Goal: Information Seeking & Learning: Learn about a topic

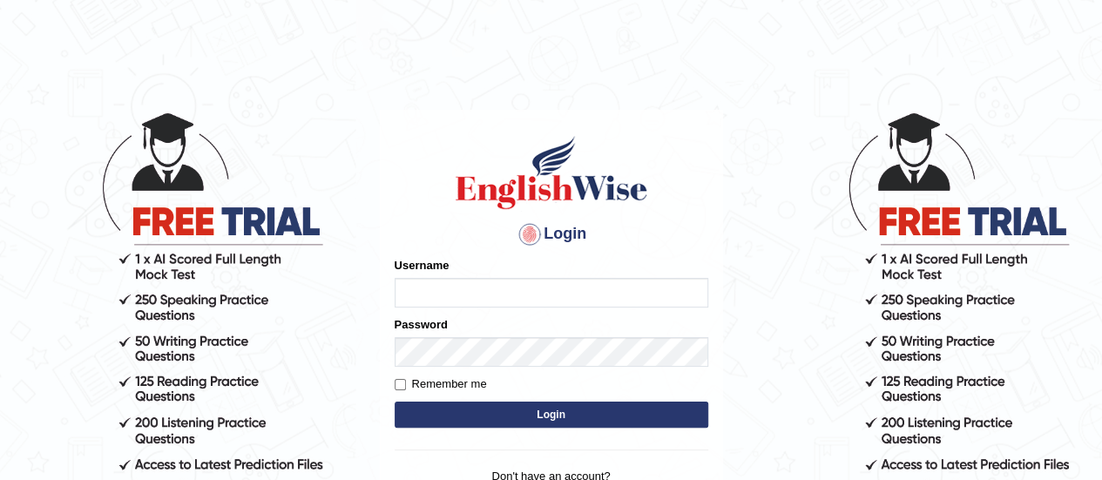
type input "AntoninoL"
click at [552, 294] on input "AntoninoL" at bounding box center [552, 293] width 314 height 30
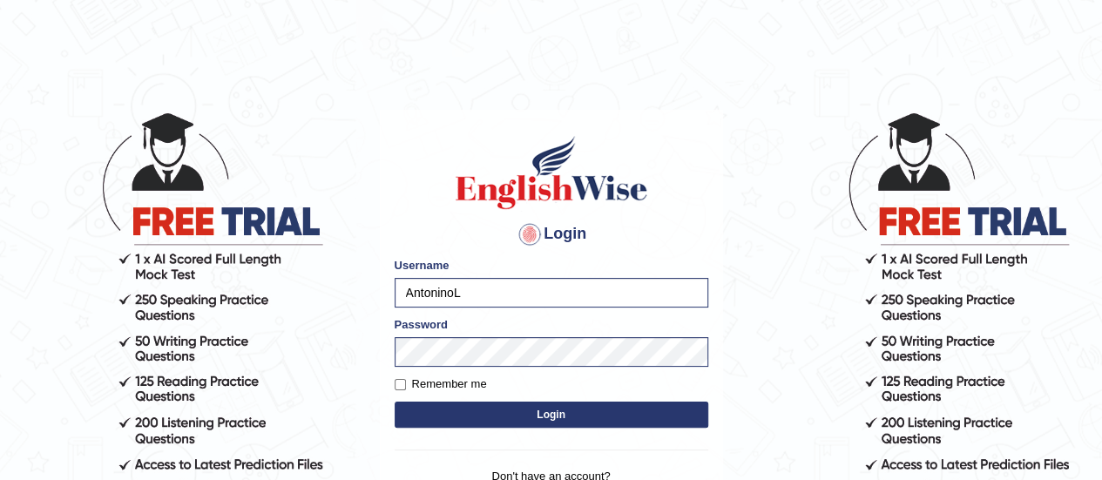
click at [451, 418] on button "Login" at bounding box center [552, 415] width 314 height 26
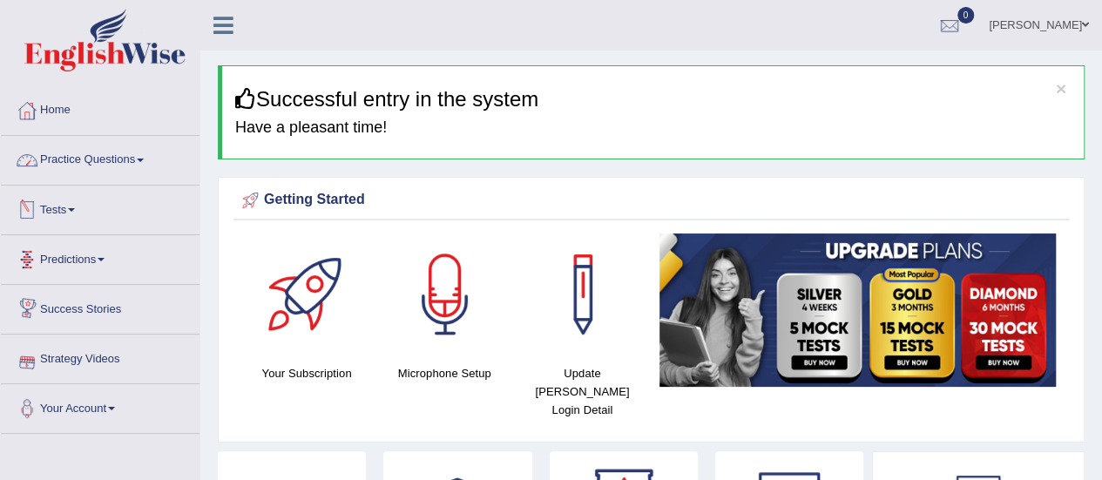
click at [103, 172] on link "Practice Questions" at bounding box center [100, 158] width 199 height 44
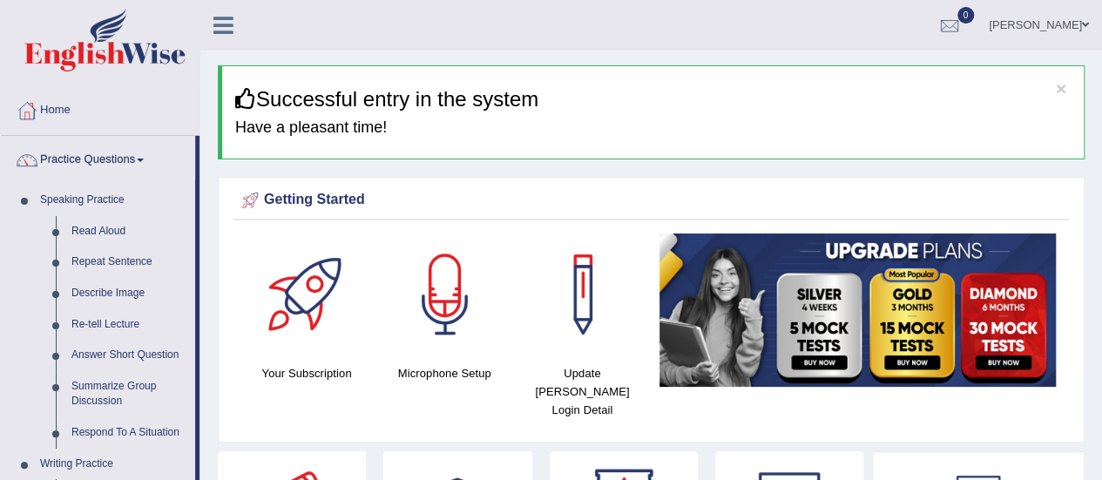
drag, startPoint x: 199, startPoint y: 223, endPoint x: 199, endPoint y: 315, distance: 91.5
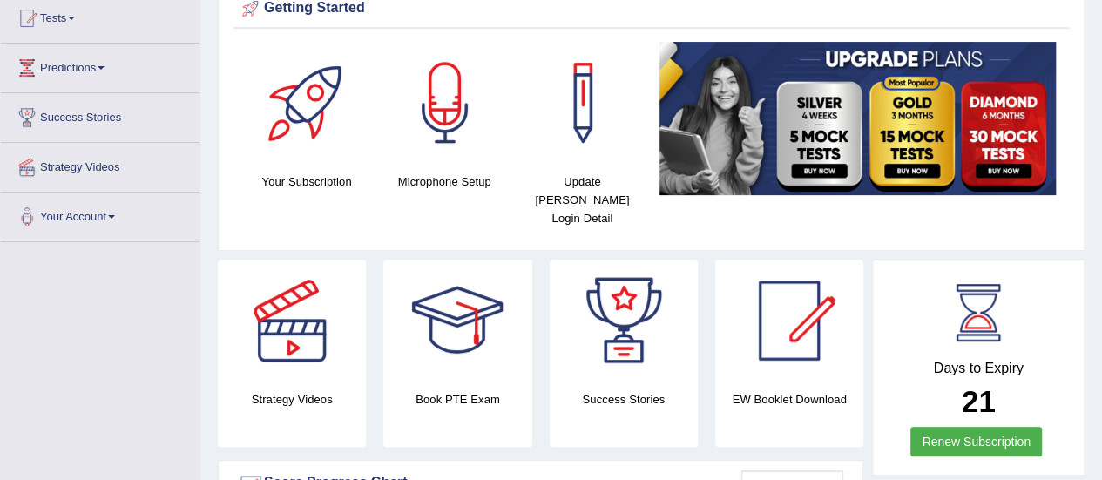
scroll to position [195, 0]
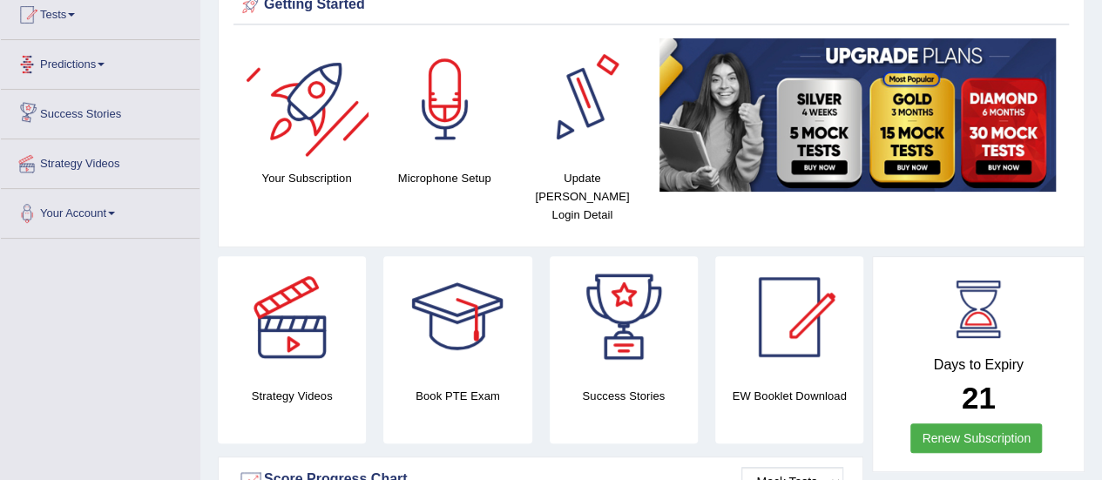
click at [91, 64] on link "Predictions" at bounding box center [100, 62] width 199 height 44
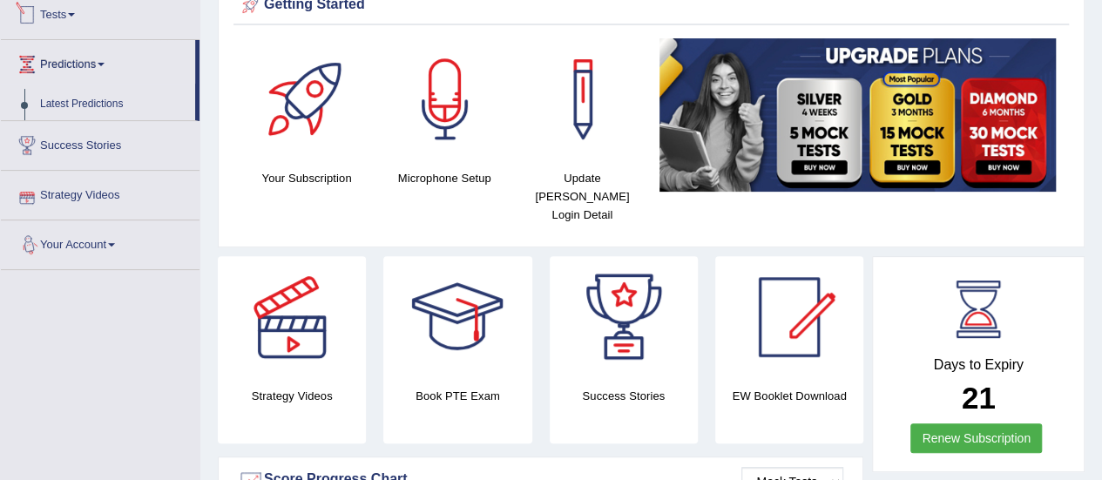
click at [83, 16] on link "Tests" at bounding box center [100, 12] width 199 height 44
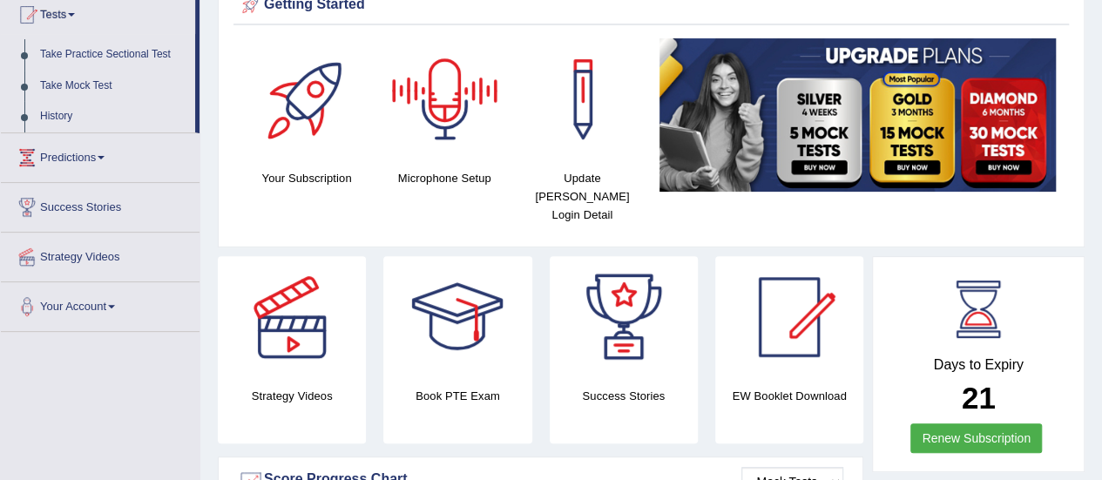
scroll to position [0, 0]
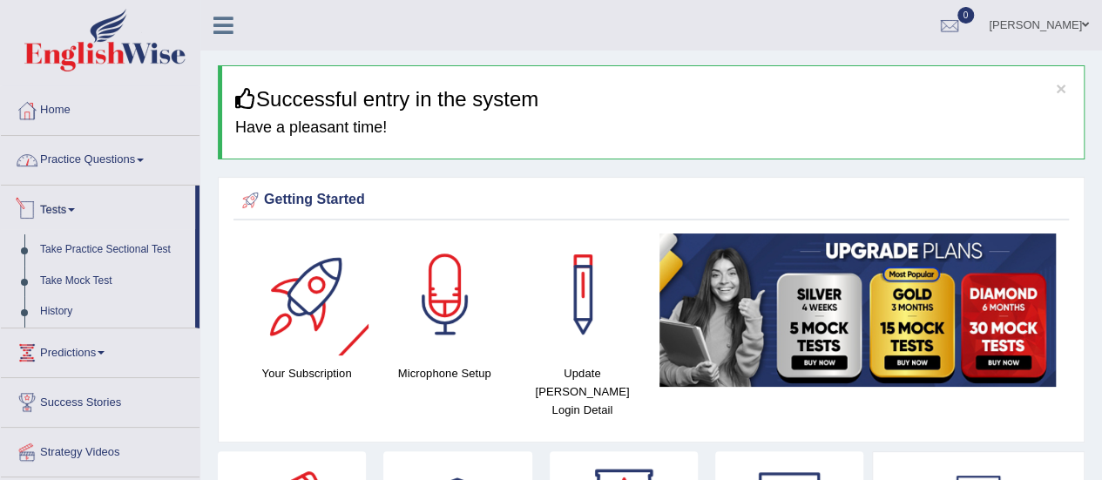
click at [57, 166] on link "Practice Questions" at bounding box center [100, 158] width 199 height 44
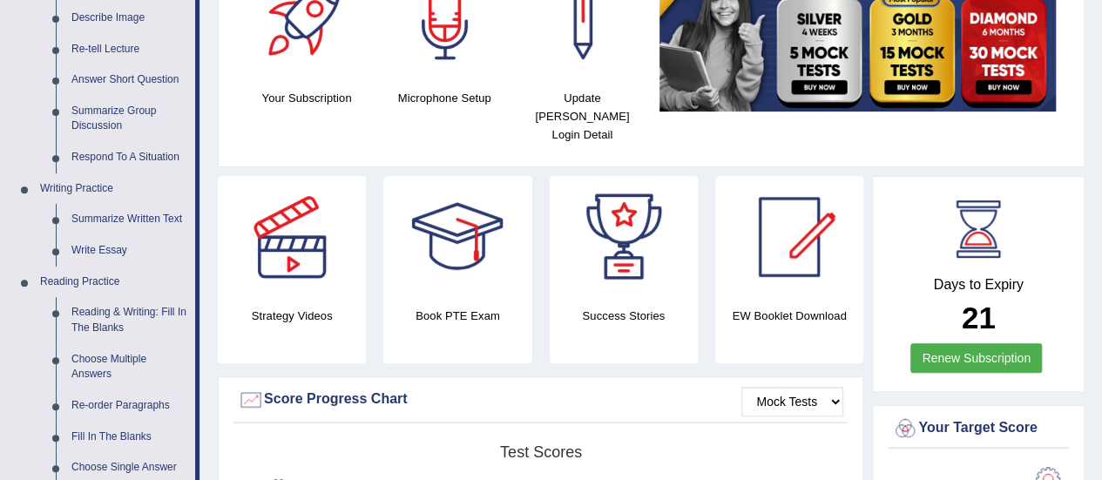
scroll to position [221, 0]
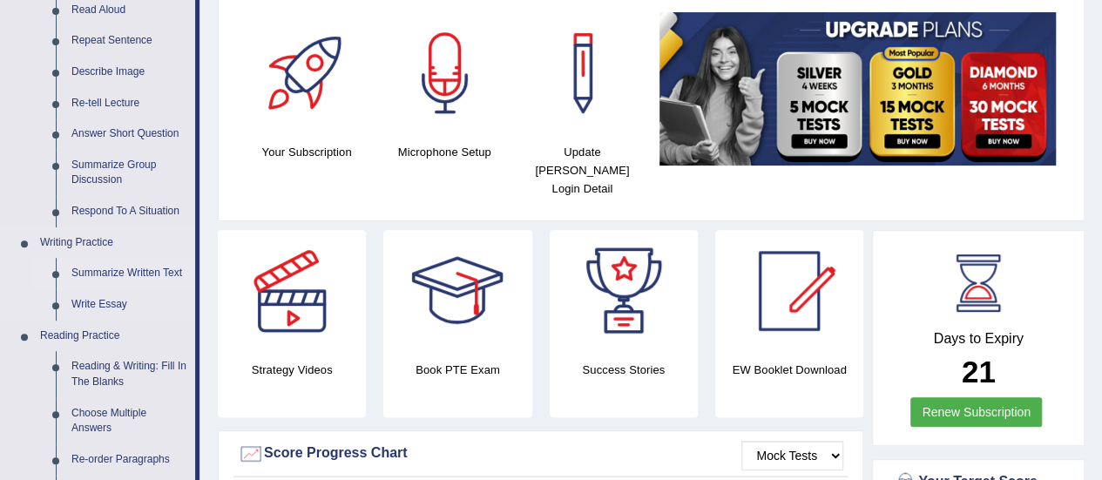
click at [114, 271] on link "Summarize Written Text" at bounding box center [130, 273] width 132 height 31
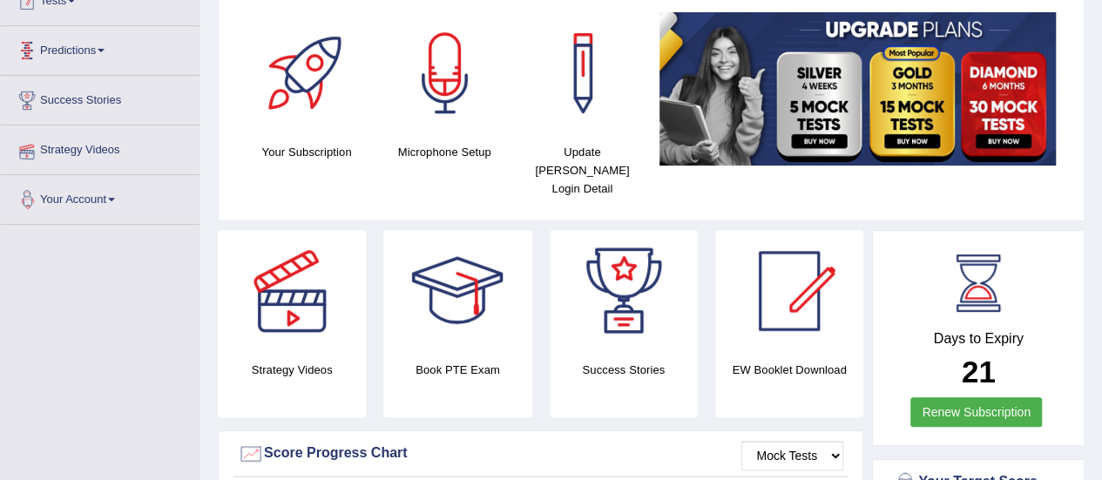
scroll to position [260, 0]
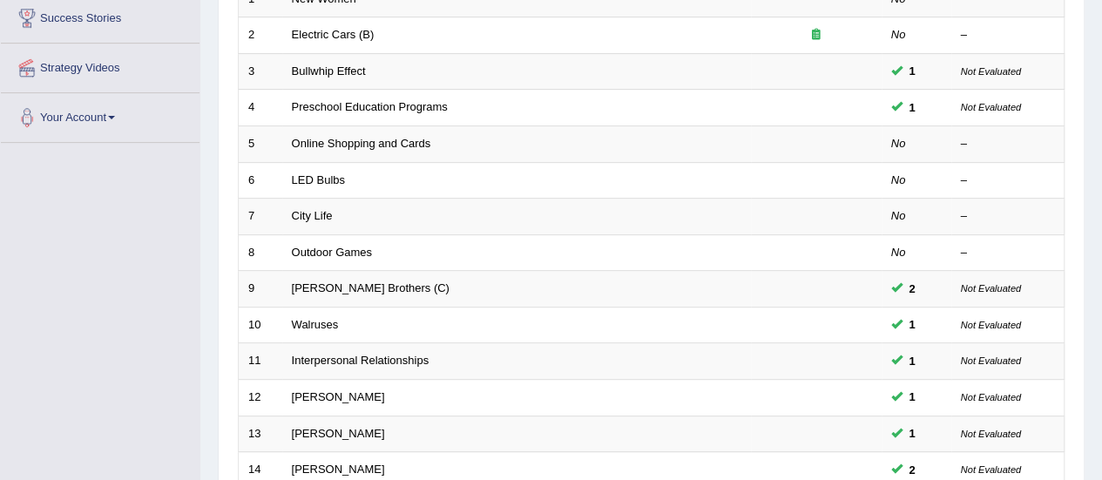
scroll to position [184, 0]
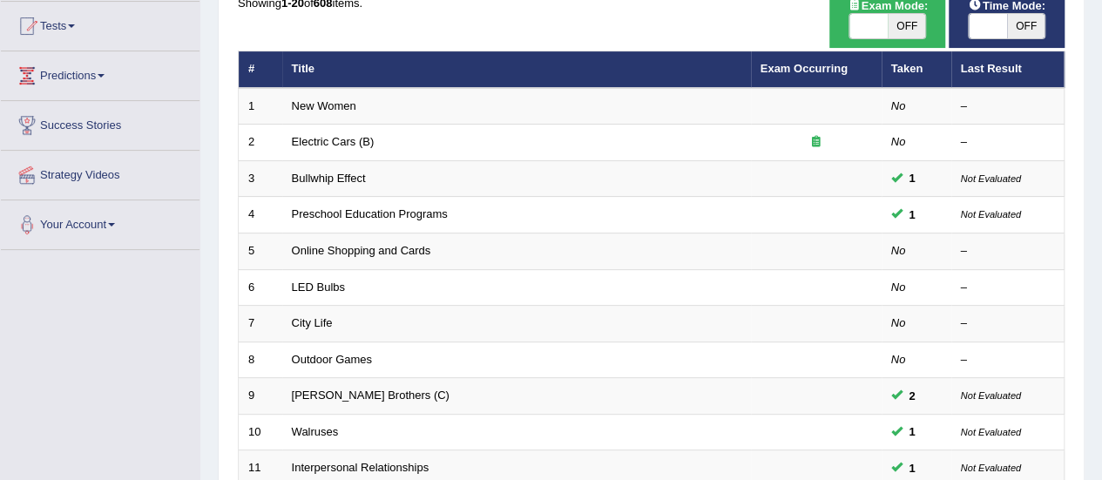
click at [1015, 34] on span "OFF" at bounding box center [1026, 26] width 38 height 24
checkbox input "true"
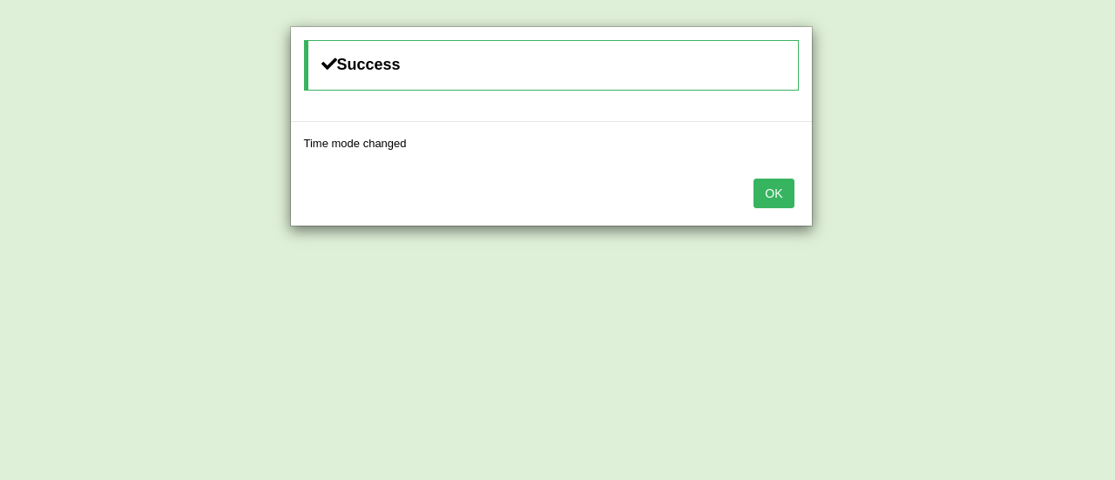
click at [786, 181] on button "OK" at bounding box center [774, 194] width 40 height 30
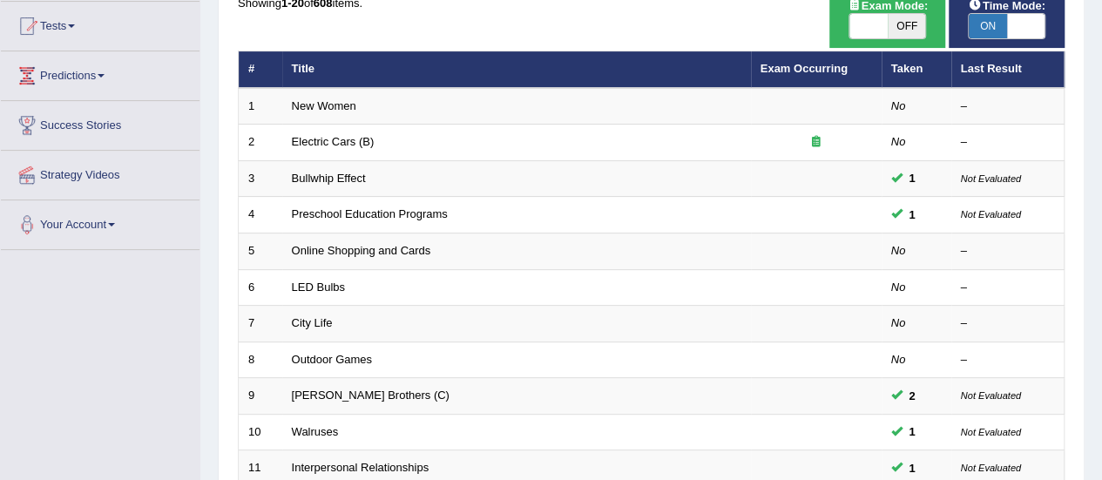
click at [815, 74] on th "Exam Occurring" at bounding box center [816, 69] width 131 height 37
click at [809, 69] on link "Exam Occurring" at bounding box center [804, 68] width 87 height 13
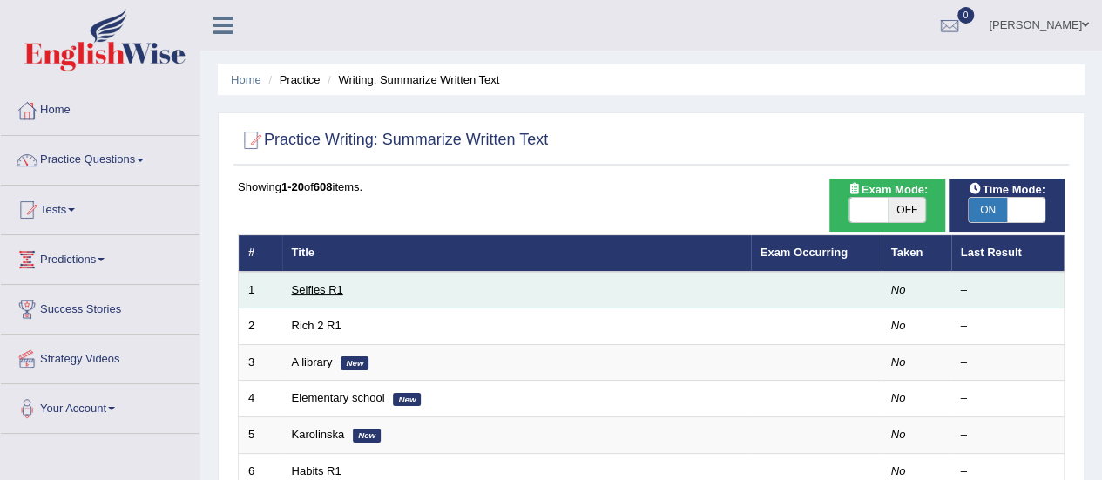
click at [314, 292] on link "Selfies R1" at bounding box center [317, 289] width 51 height 13
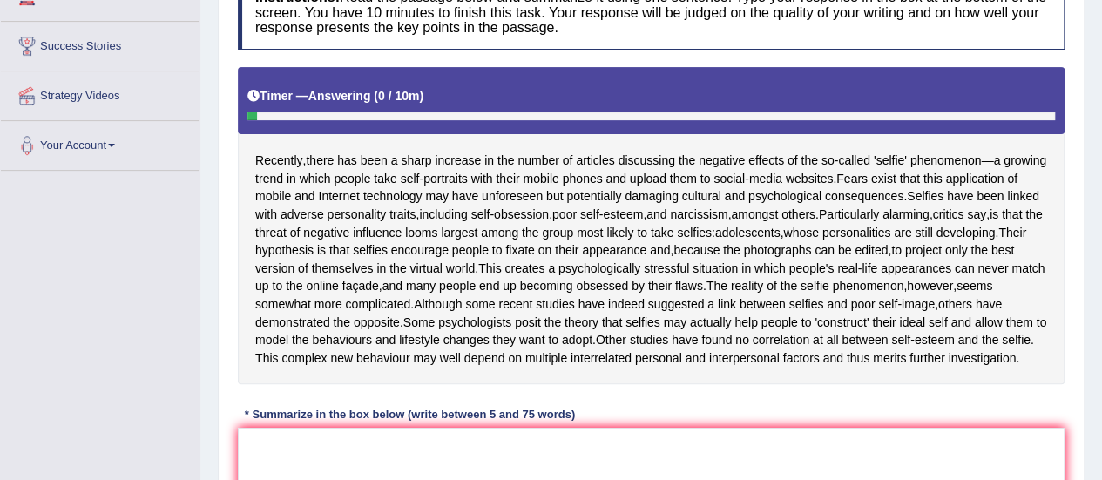
scroll to position [316, 0]
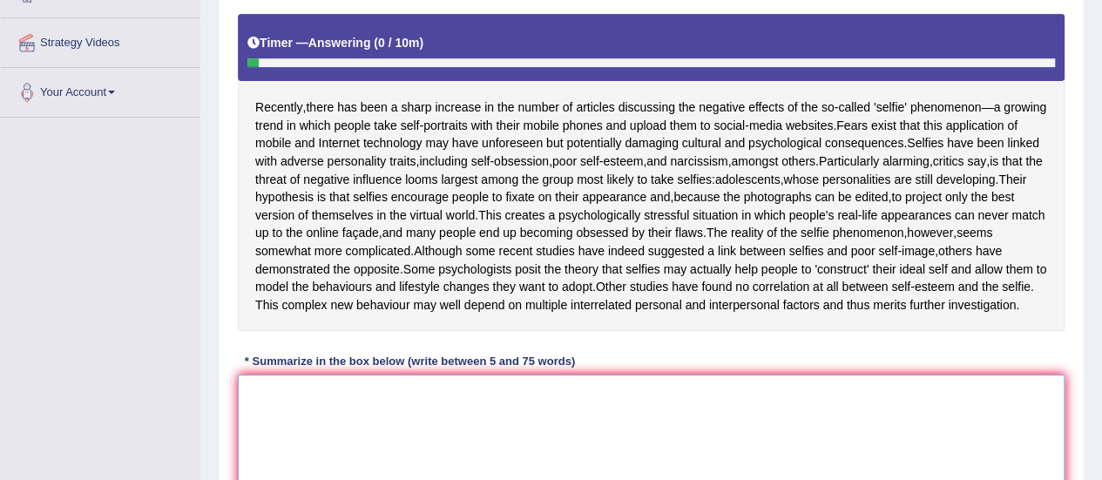
click at [403, 423] on textarea at bounding box center [651, 459] width 827 height 169
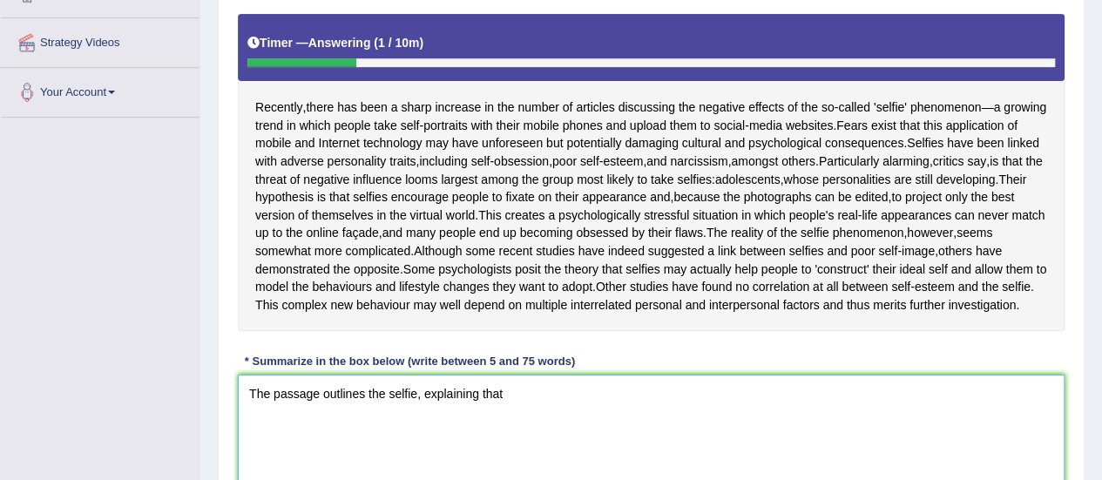
click at [412, 431] on textarea "The passage outlines the selfie, explaining that" at bounding box center [651, 459] width 827 height 169
click at [414, 432] on textarea "The passage outlines the selfie, explaining that" at bounding box center [651, 459] width 827 height 169
click at [517, 426] on textarea "The passage outlines the selfies, explaining that" at bounding box center [651, 459] width 827 height 169
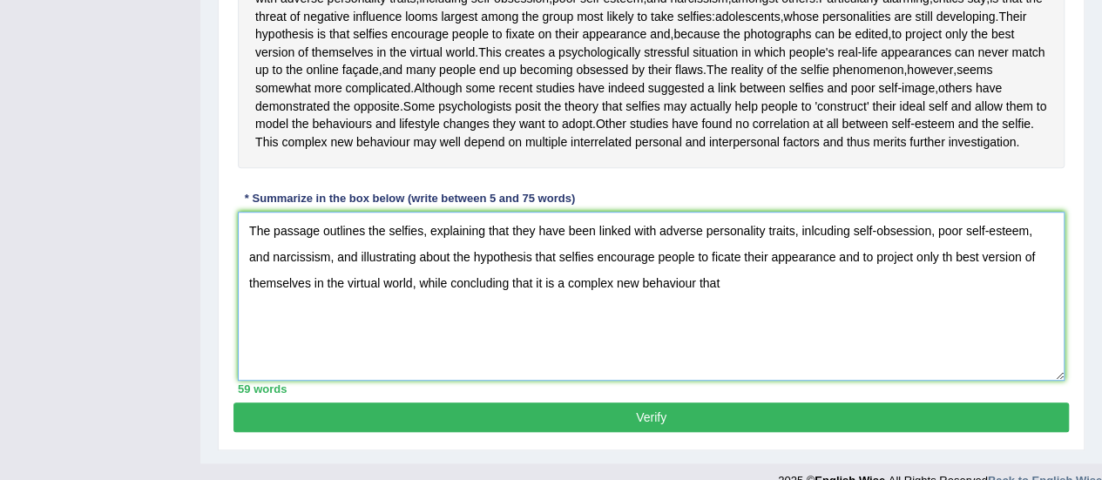
scroll to position [494, 0]
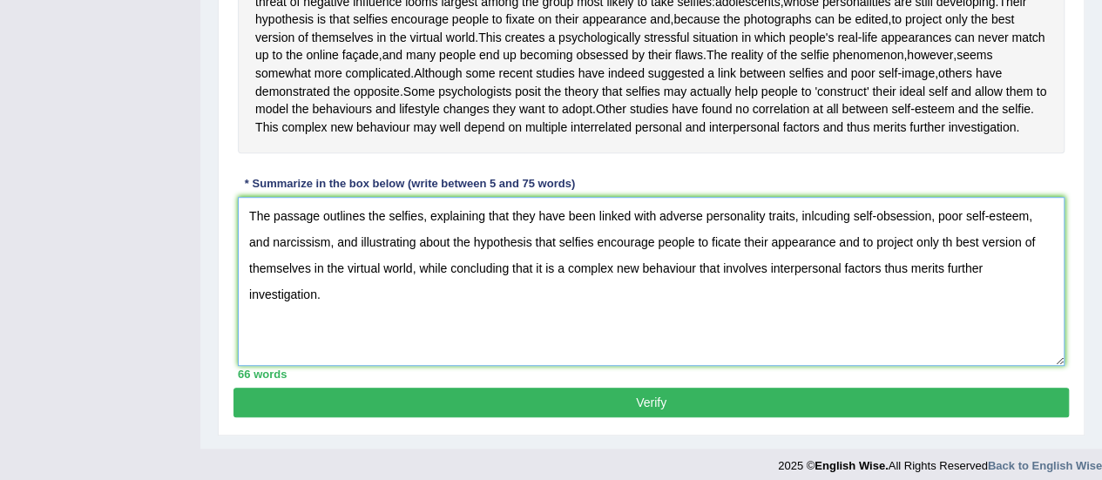
click at [384, 252] on textarea "The passage outlines the selfies, explaining that they have been linked with ad…" at bounding box center [651, 281] width 827 height 169
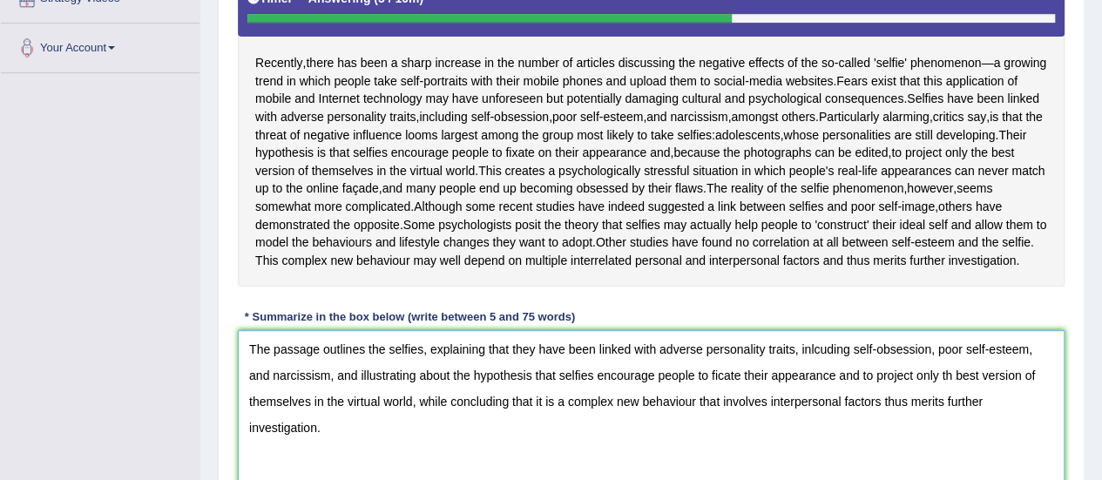
scroll to position [362, 0]
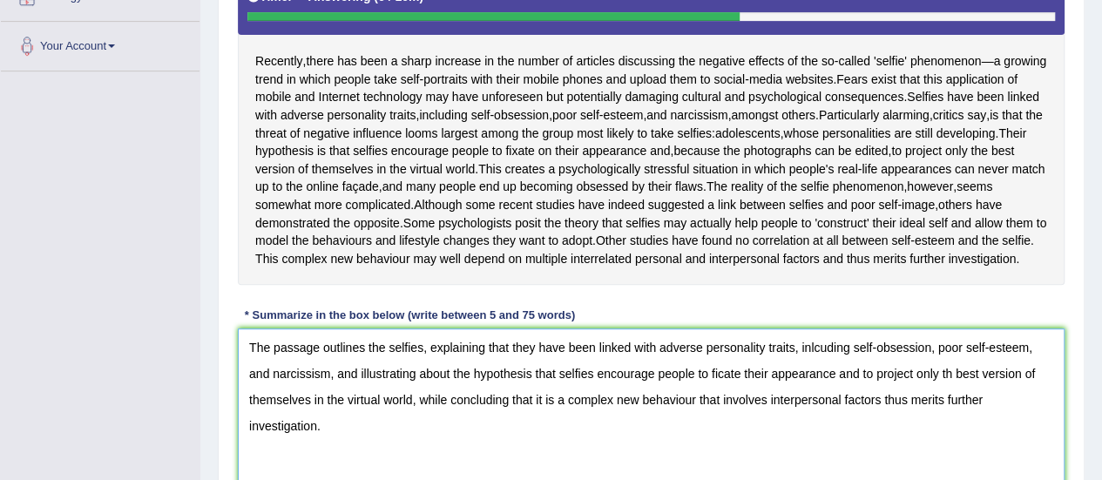
click at [812, 383] on textarea "The passage outlines the selfies, explaining that they have been linked with ad…" at bounding box center [651, 412] width 827 height 169
click at [724, 409] on textarea "The passage outlines the selfies, explaining that they have been linked with ad…" at bounding box center [651, 412] width 827 height 169
click at [743, 408] on textarea "The passage outlines the selfies, explaining that they have been linked with ad…" at bounding box center [651, 412] width 827 height 169
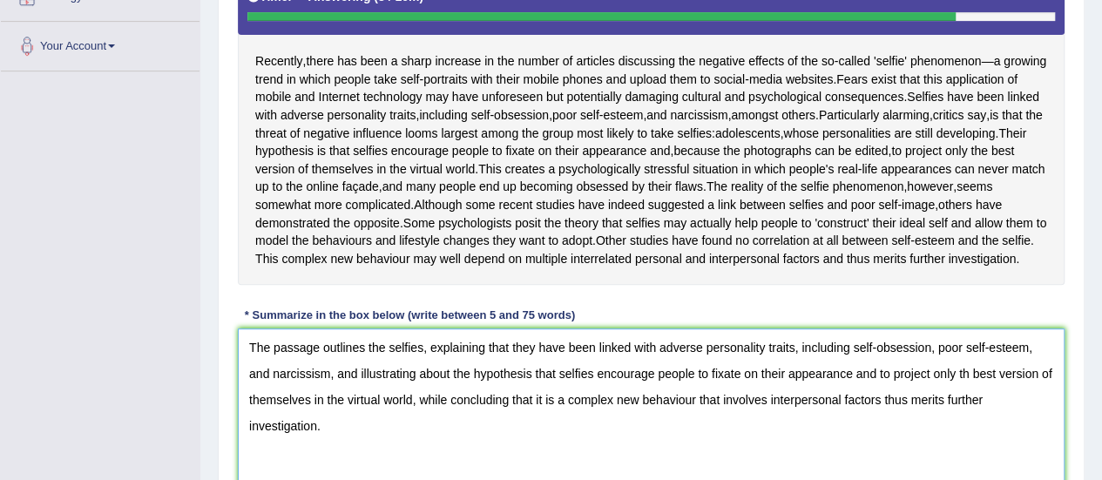
click at [967, 407] on textarea "The passage outlines the selfies, explaining that they have been linked with ad…" at bounding box center [651, 412] width 827 height 169
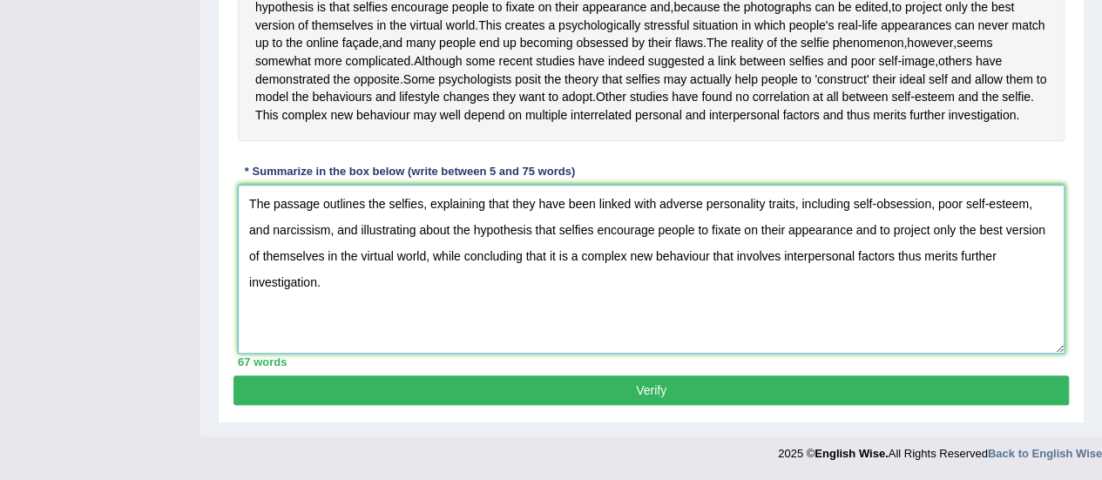
scroll to position [520, 0]
type textarea "The passage outlines the selfies, explaining that they have been linked with ad…"
click at [594, 405] on button "Verify" at bounding box center [651, 390] width 836 height 30
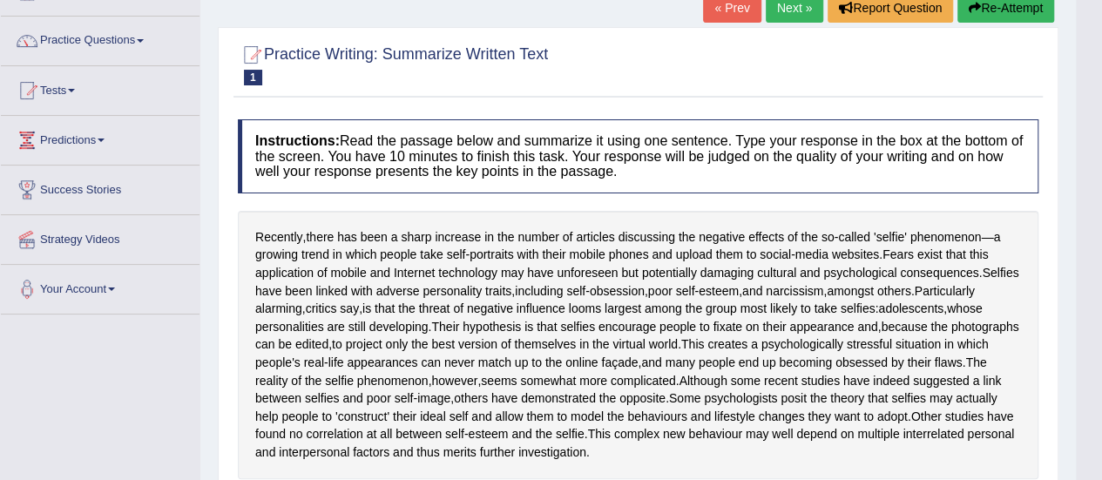
scroll to position [0, 0]
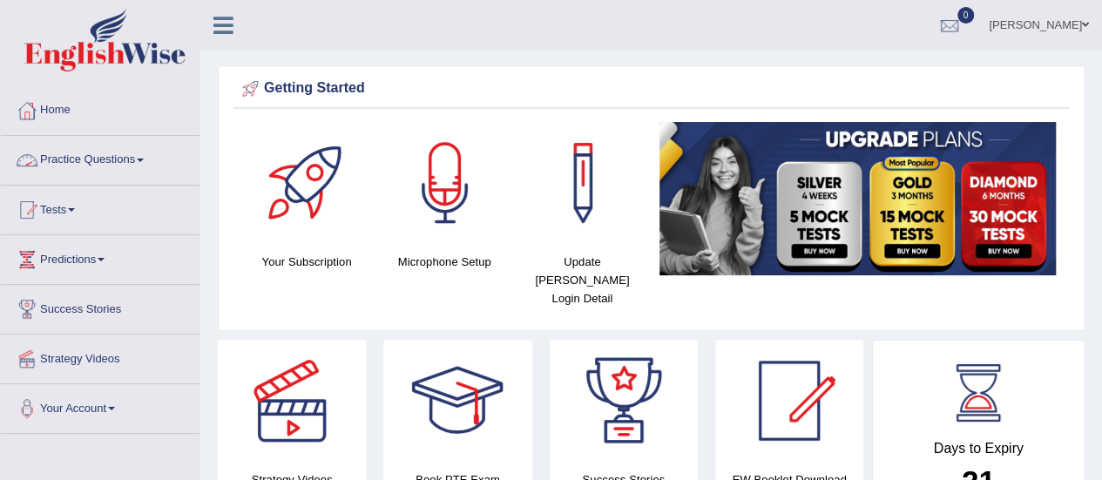
click at [106, 167] on link "Practice Questions" at bounding box center [100, 158] width 199 height 44
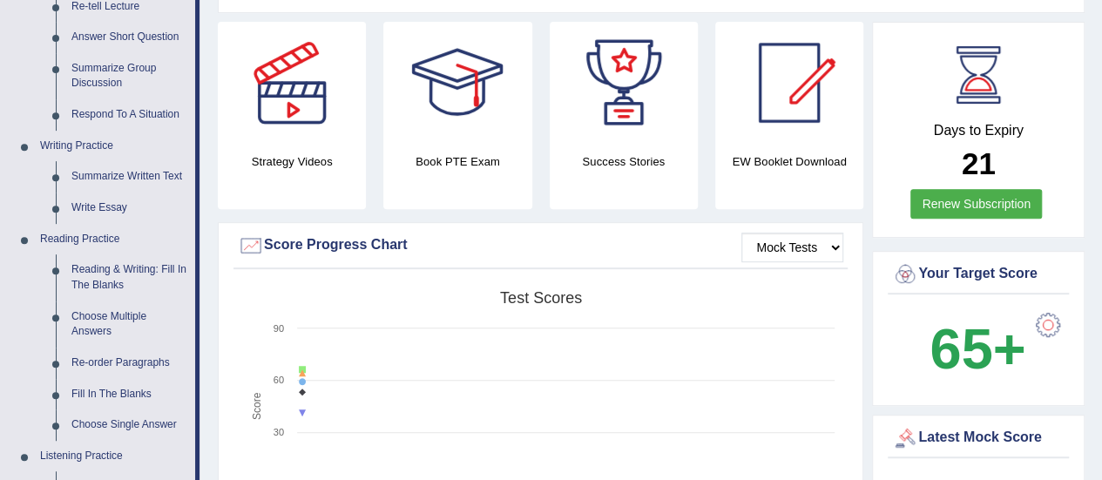
scroll to position [328, 0]
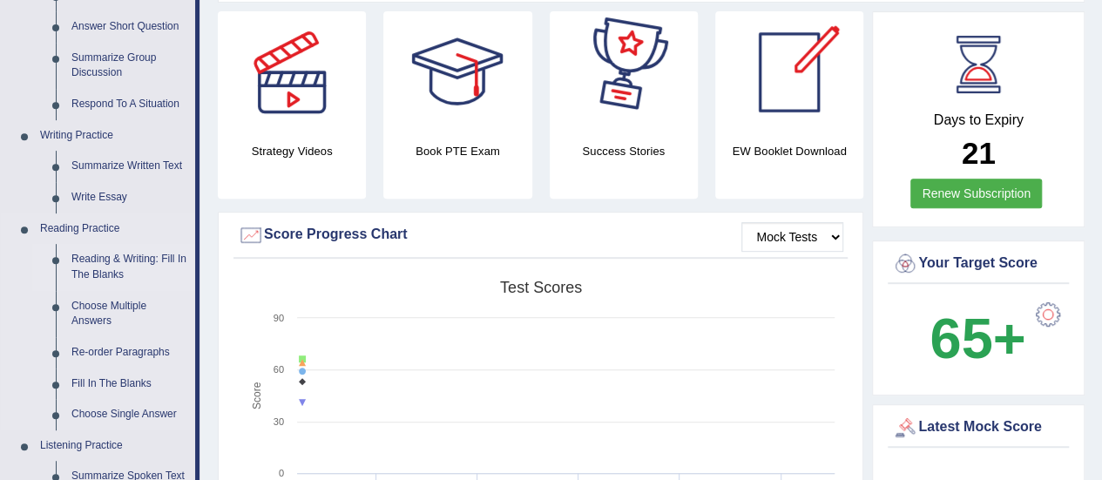
click at [110, 264] on link "Reading & Writing: Fill In The Blanks" at bounding box center [130, 267] width 132 height 46
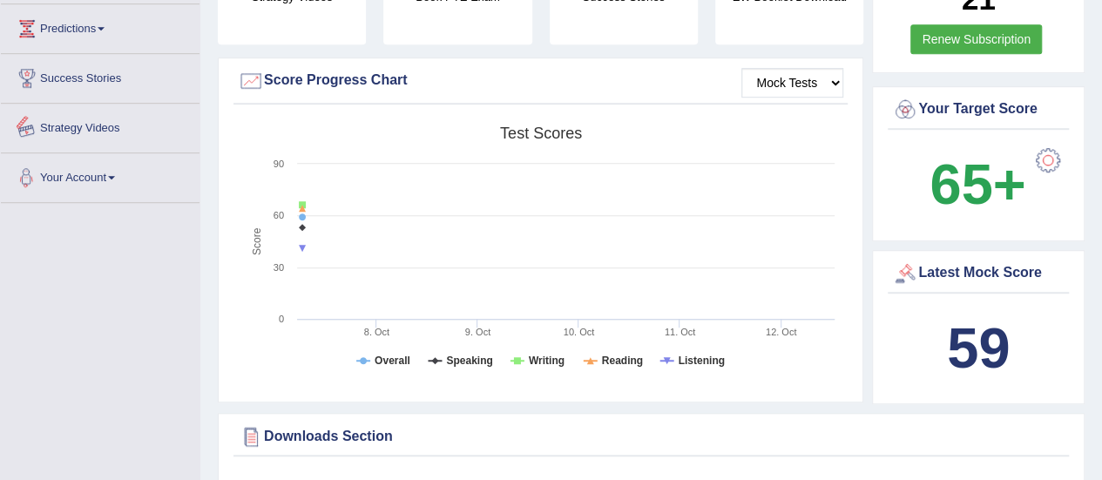
scroll to position [610, 0]
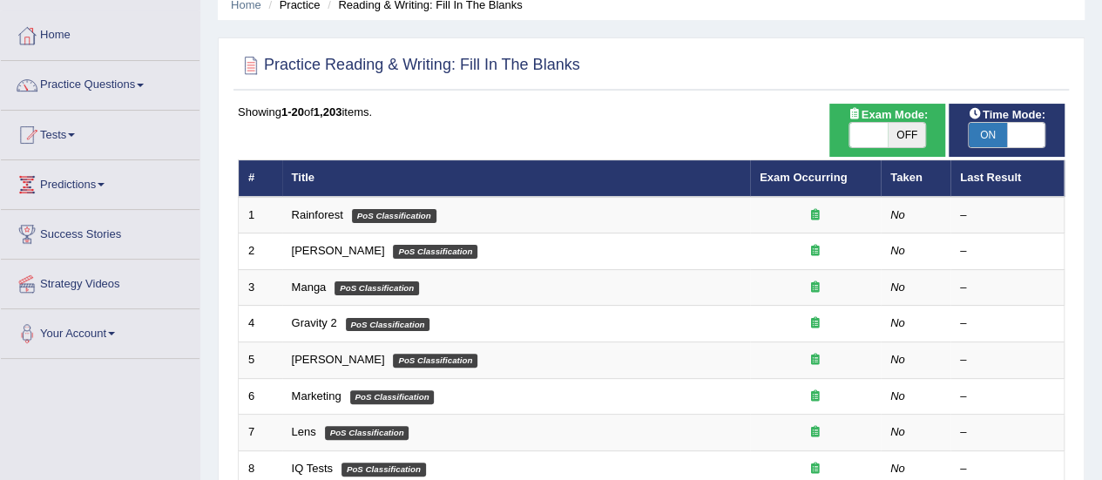
scroll to position [73, 0]
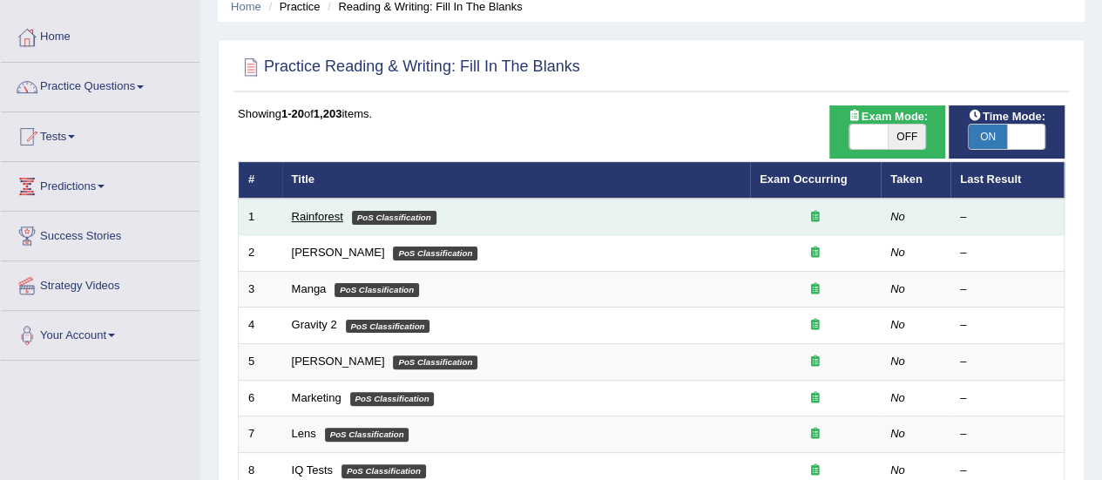
click at [317, 217] on link "Rainforest" at bounding box center [317, 216] width 51 height 13
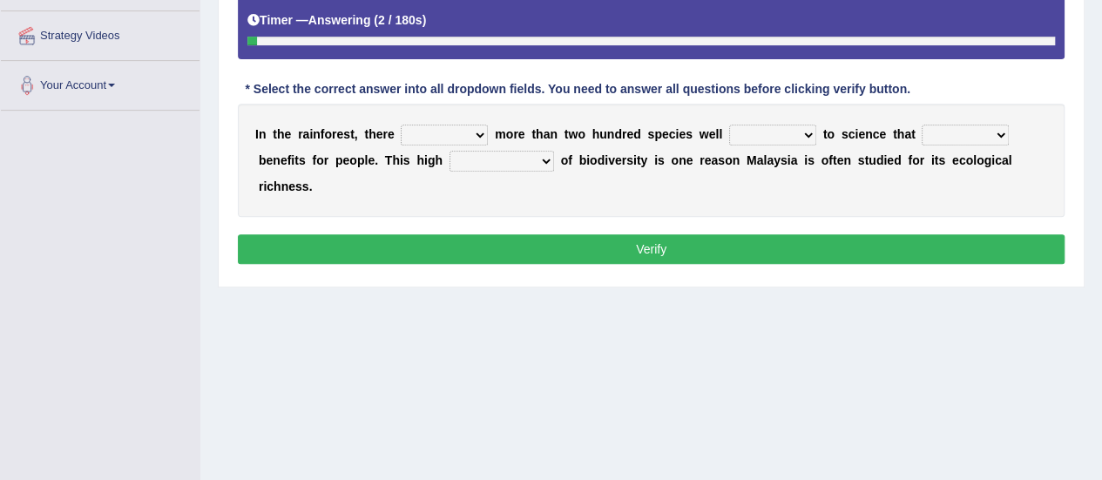
scroll to position [328, 0]
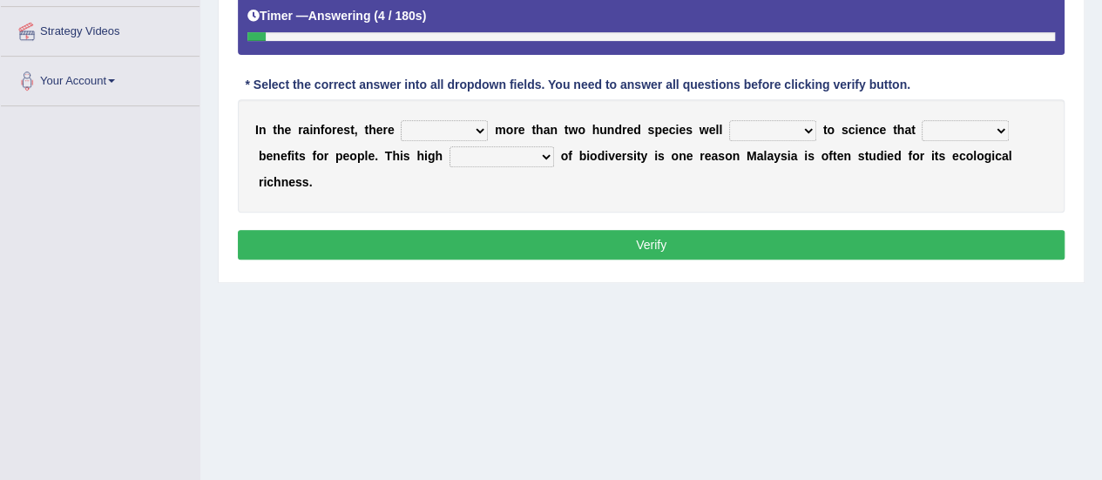
click at [460, 126] on select "have can be has is" at bounding box center [444, 130] width 87 height 21
select select "can be"
click at [401, 120] on select "have can be has is" at bounding box center [444, 130] width 87 height 21
click at [469, 129] on select "have can be has is" at bounding box center [444, 130] width 87 height 21
click at [401, 120] on select "have can be has is" at bounding box center [444, 130] width 87 height 21
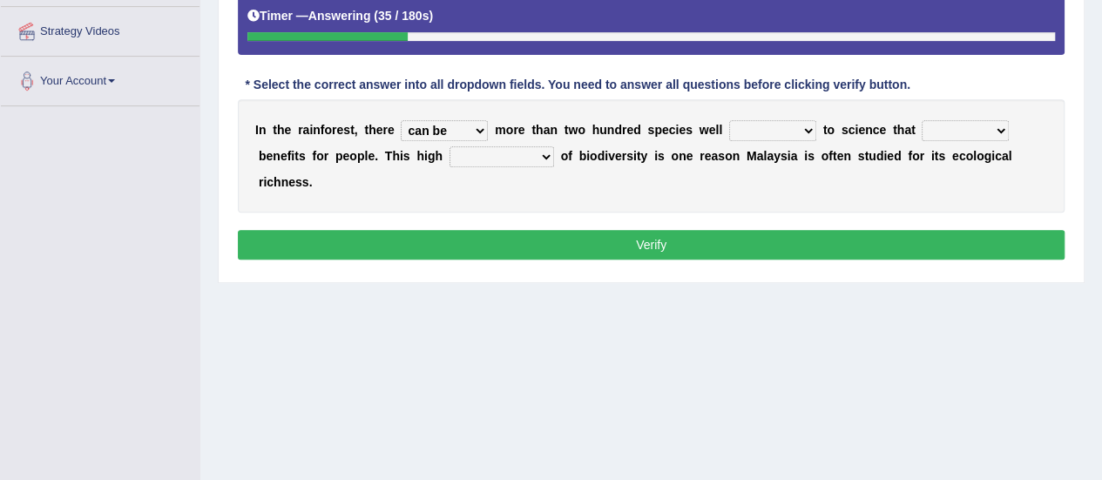
click at [741, 130] on select "knowing known knew know" at bounding box center [772, 130] width 87 height 21
select select "known"
click at [729, 120] on select "knowing known knew know" at bounding box center [772, 130] width 87 height 21
click at [972, 124] on select "contain contained containing contains" at bounding box center [965, 130] width 87 height 21
select select "contains"
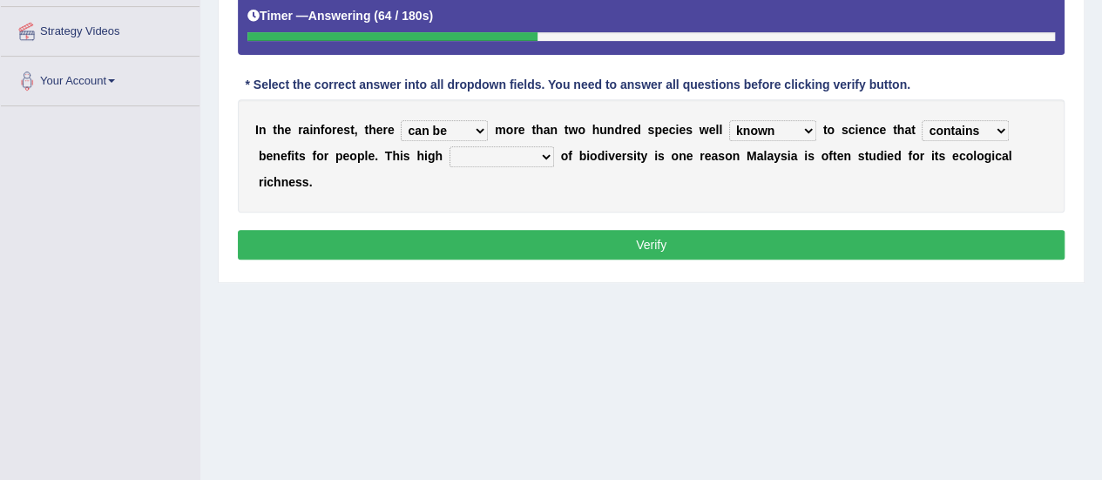
click at [922, 120] on select "contain contained containing contains" at bounding box center [965, 130] width 87 height 21
click at [528, 158] on select "condensation conjunction continuity complexity" at bounding box center [502, 156] width 105 height 21
select select "complexity"
click at [450, 146] on select "condensation conjunction continuity complexity" at bounding box center [502, 156] width 105 height 21
click at [585, 240] on button "Verify" at bounding box center [651, 245] width 827 height 30
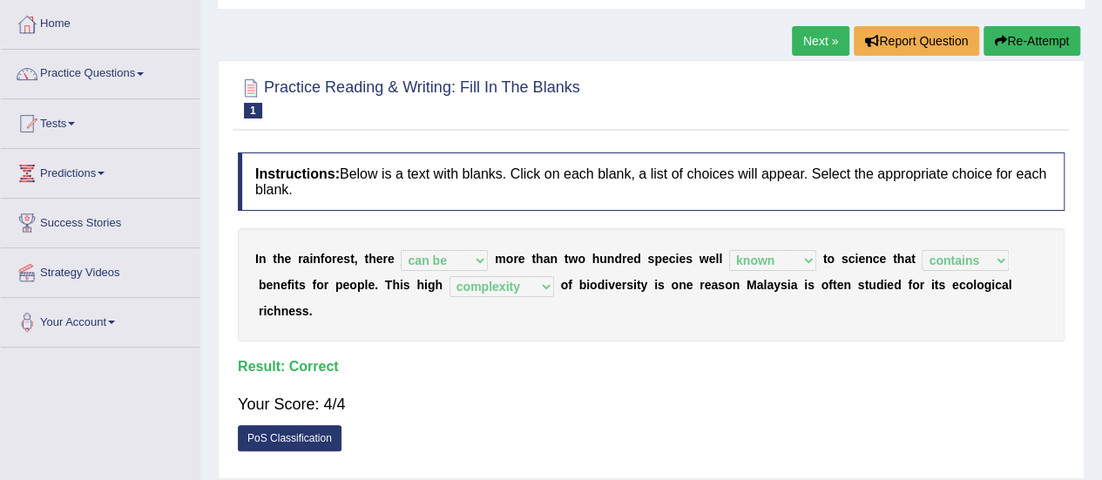
scroll to position [35, 0]
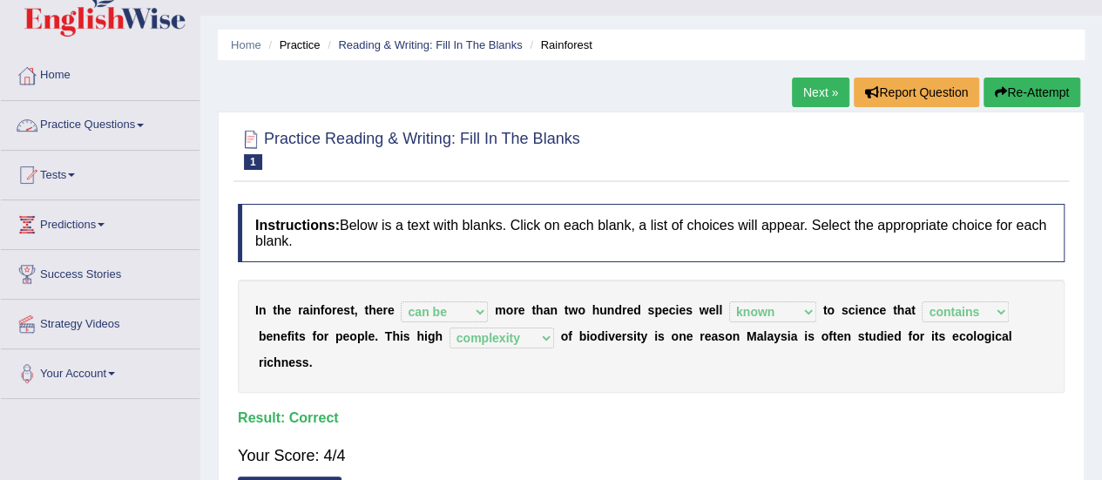
click at [113, 124] on link "Practice Questions" at bounding box center [100, 123] width 199 height 44
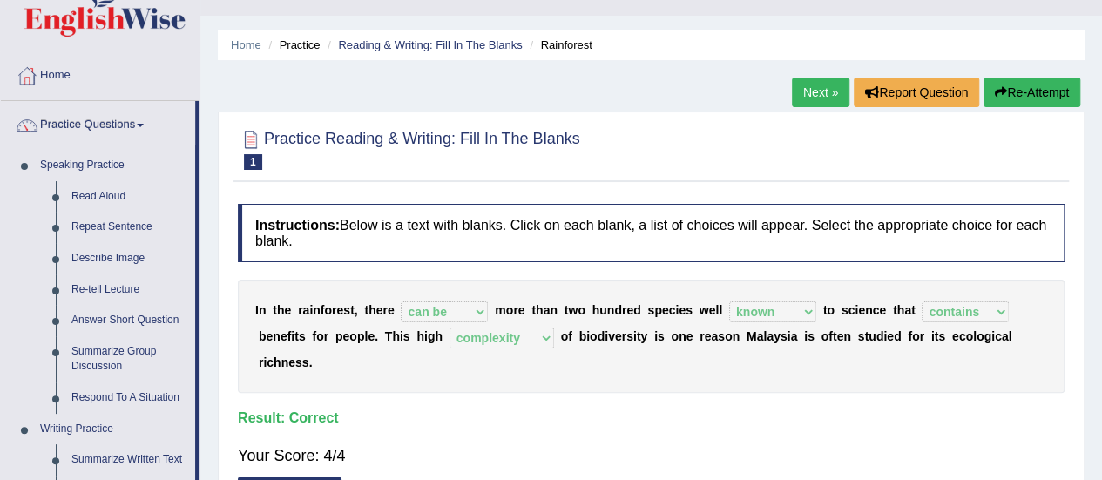
click at [432, 135] on h2 "Practice Reading & Writing: Fill In The Blanks 1 Rainforest" at bounding box center [409, 148] width 342 height 44
click at [831, 98] on link "Next »" at bounding box center [821, 93] width 58 height 30
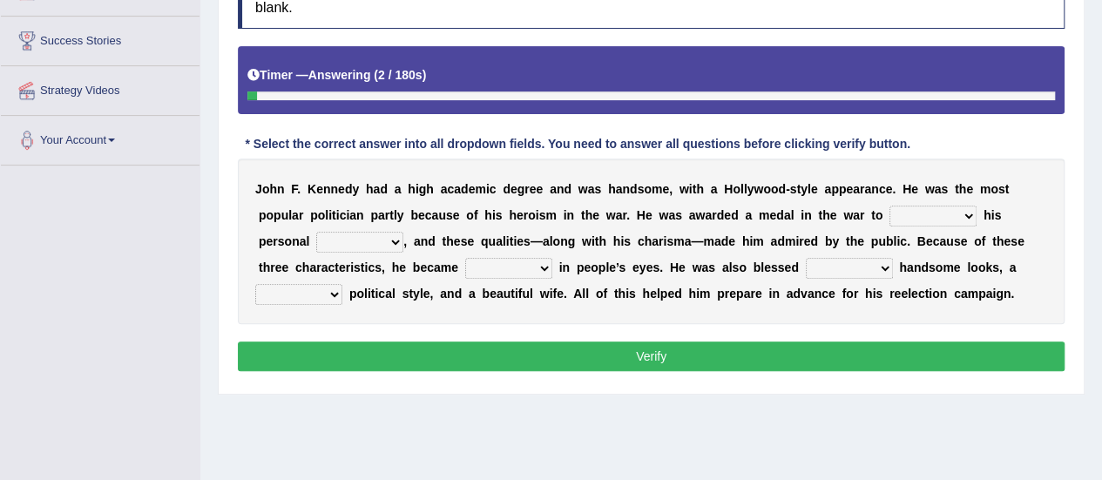
scroll to position [301, 0]
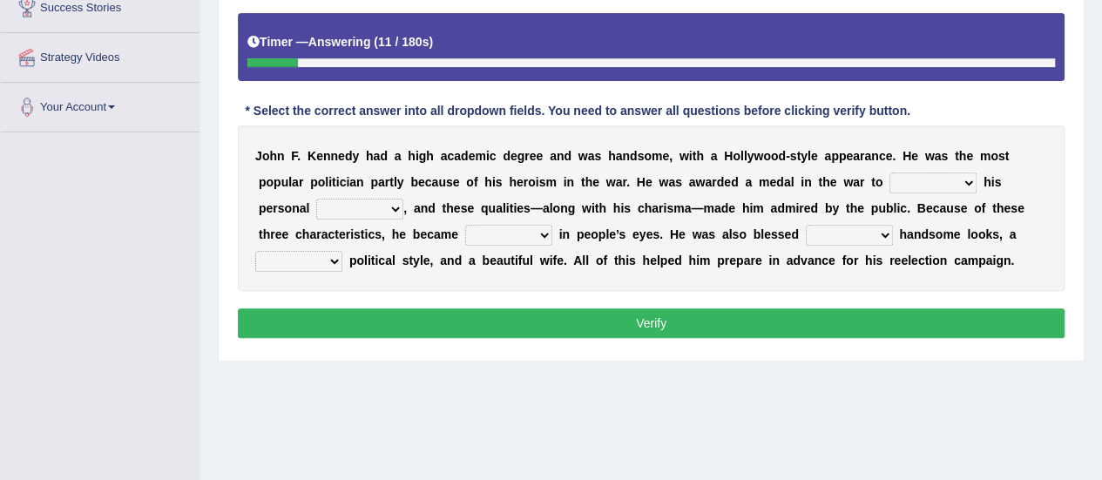
click at [915, 184] on select "prove show evidence upthrow" at bounding box center [933, 183] width 87 height 21
select select "prove"
click at [890, 173] on select "prove show evidence upthrow" at bounding box center [933, 183] width 87 height 21
click at [367, 206] on select "passion courage charm liking" at bounding box center [359, 209] width 87 height 21
select select "courage"
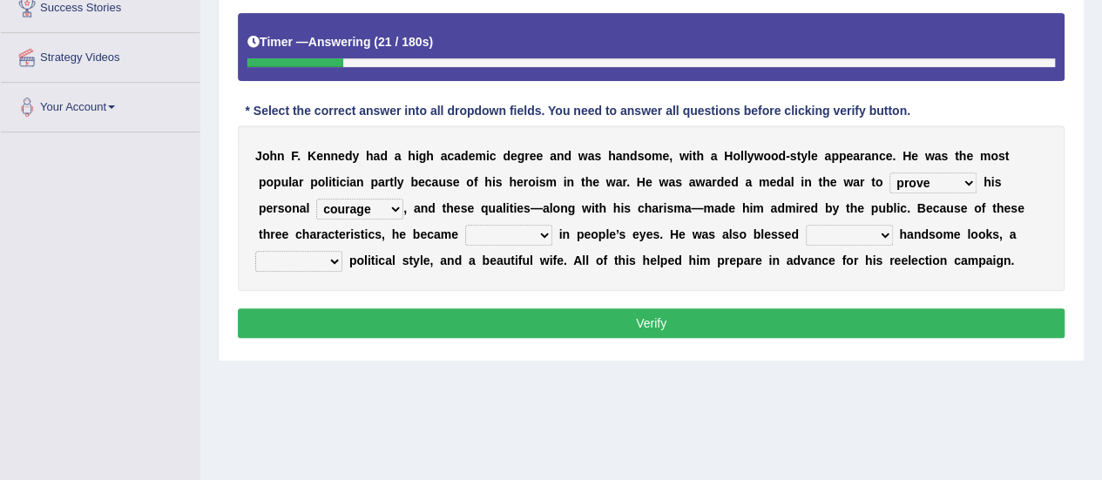
click at [316, 199] on select "passion courage charm liking" at bounding box center [359, 209] width 87 height 21
click at [372, 206] on select "passion courage charm liking" at bounding box center [359, 209] width 87 height 21
click at [316, 199] on select "passion courage charm liking" at bounding box center [359, 209] width 87 height 21
click at [362, 202] on select "passion courage charm liking" at bounding box center [359, 209] width 87 height 21
click at [316, 199] on select "passion courage charm liking" at bounding box center [359, 209] width 87 height 21
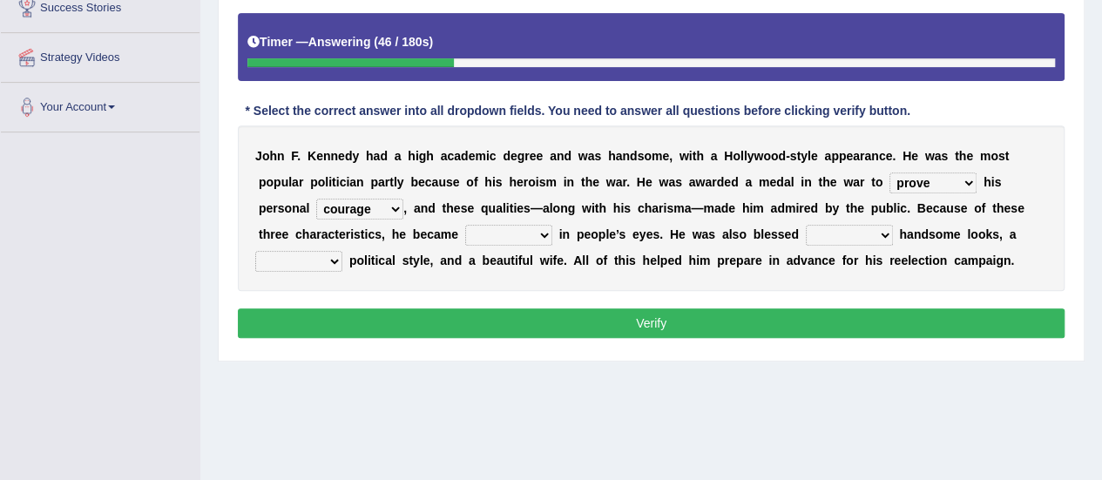
click at [502, 227] on select "iconic ironic identical impotent" at bounding box center [508, 235] width 87 height 21
select select "iconic"
click at [465, 225] on select "iconic ironic identical impotent" at bounding box center [508, 235] width 87 height 21
click at [522, 225] on select "iconic ironic identical impotent" at bounding box center [508, 235] width 87 height 21
click at [465, 225] on select "iconic ironic identical impotent" at bounding box center [508, 235] width 87 height 21
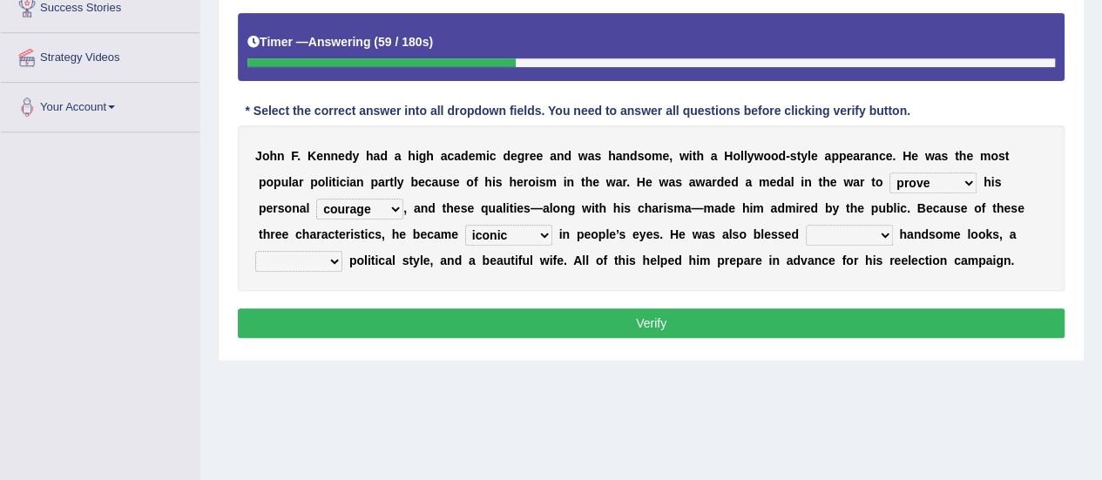
click at [526, 232] on select "iconic ironic identical impotent" at bounding box center [508, 235] width 87 height 21
click at [465, 225] on select "iconic ironic identical impotent" at bounding box center [508, 235] width 87 height 21
click at [838, 232] on select "with in upon to" at bounding box center [849, 235] width 87 height 21
select select "with"
click at [806, 225] on select "with in upon to" at bounding box center [849, 235] width 87 height 21
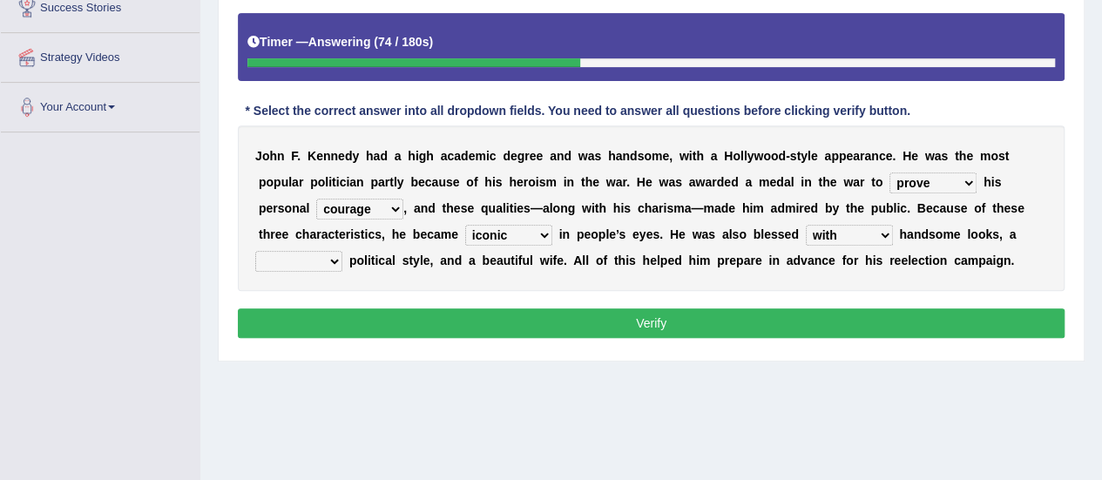
click at [305, 263] on select "mending mends mended mend" at bounding box center [298, 261] width 87 height 21
select select "mended"
click at [255, 251] on select "mending mends mended mend" at bounding box center [298, 261] width 87 height 21
click at [361, 330] on button "Verify" at bounding box center [651, 323] width 827 height 30
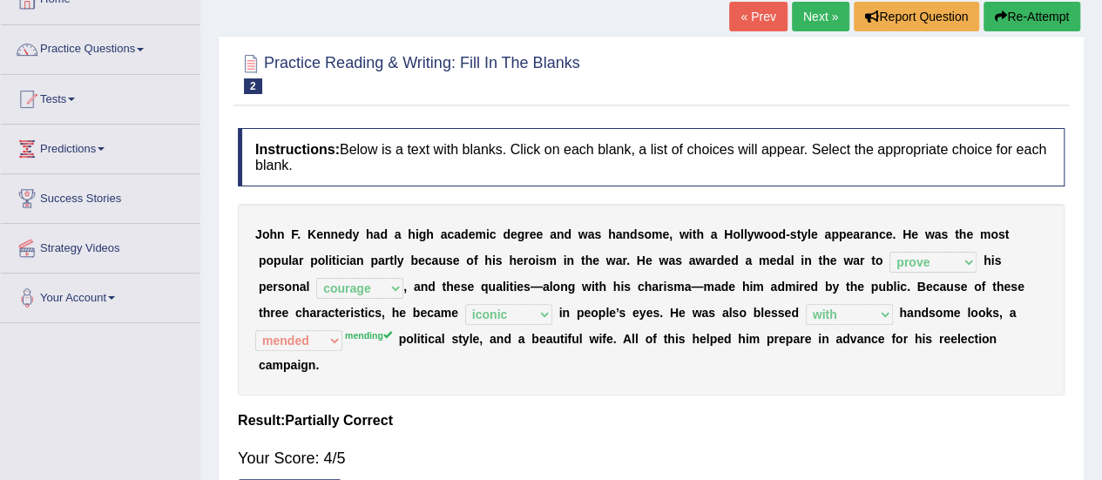
scroll to position [47, 0]
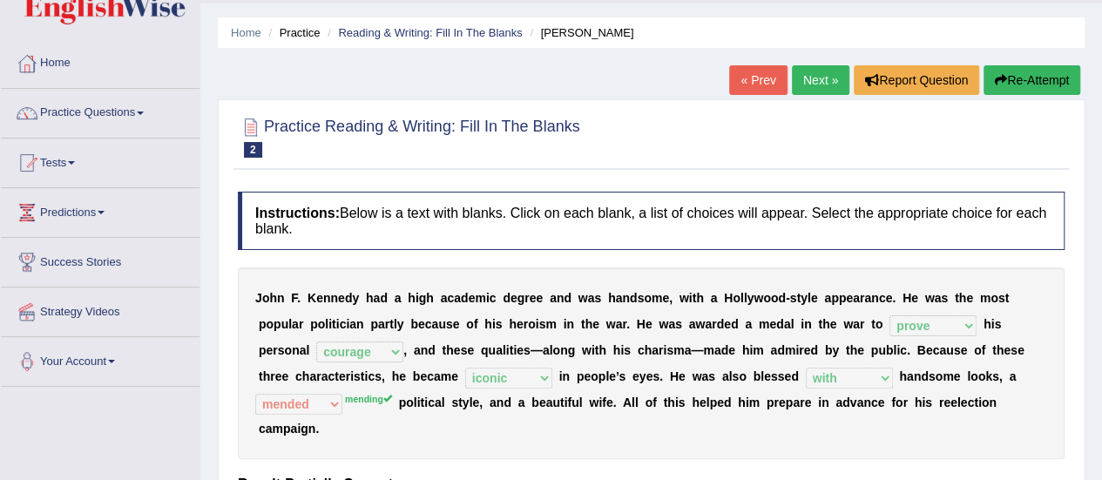
click at [817, 82] on link "Next »" at bounding box center [821, 80] width 58 height 30
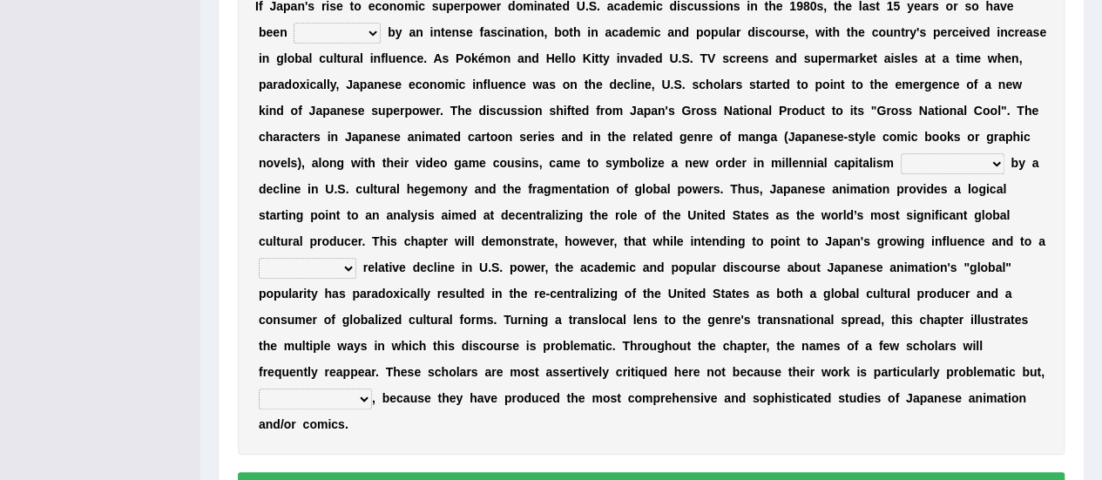
scroll to position [390, 0]
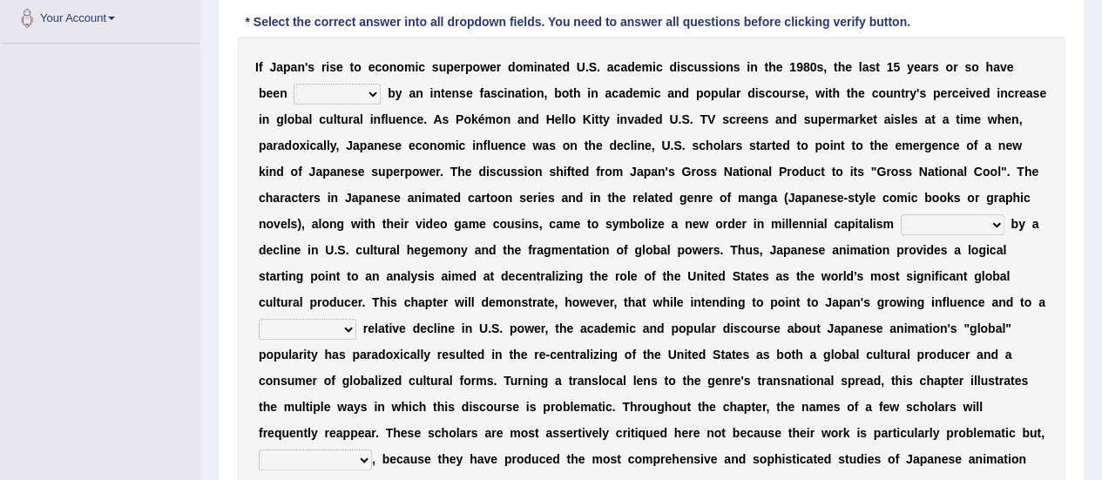
drag, startPoint x: 1114, startPoint y: 137, endPoint x: 1106, endPoint y: 307, distance: 170.1
click at [315, 92] on select "marked dedicated made inspired" at bounding box center [337, 94] width 87 height 21
select select "marked"
click at [294, 84] on select "marked dedicated made inspired" at bounding box center [337, 94] width 87 height 21
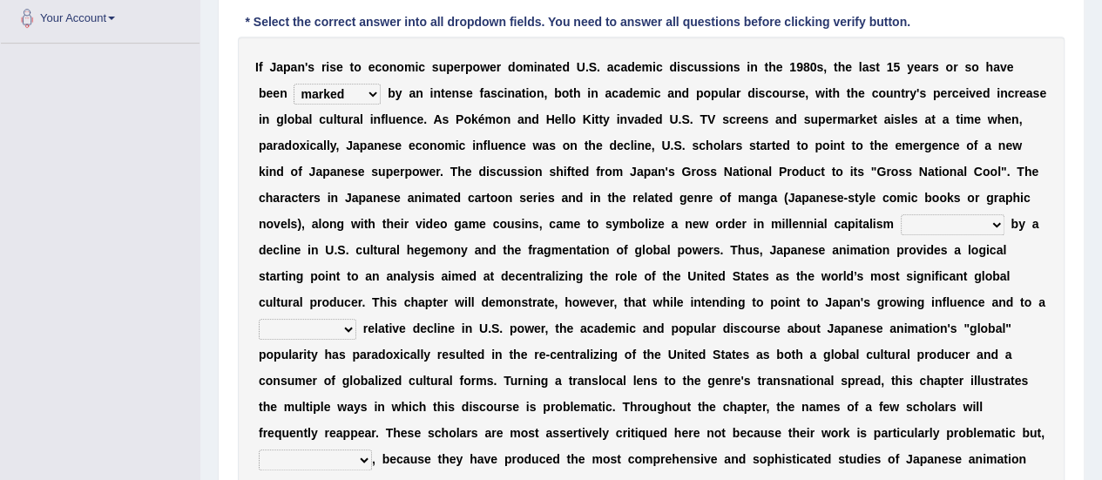
click at [963, 222] on select "pocessed characterized opposed tangled" at bounding box center [953, 224] width 104 height 21
select select "characterized"
click at [901, 214] on select "pocessed characterized opposed tangled" at bounding box center [953, 224] width 104 height 21
click at [319, 327] on select "concomitant discrete proportional legitimate" at bounding box center [308, 329] width 98 height 21
select select "proportional"
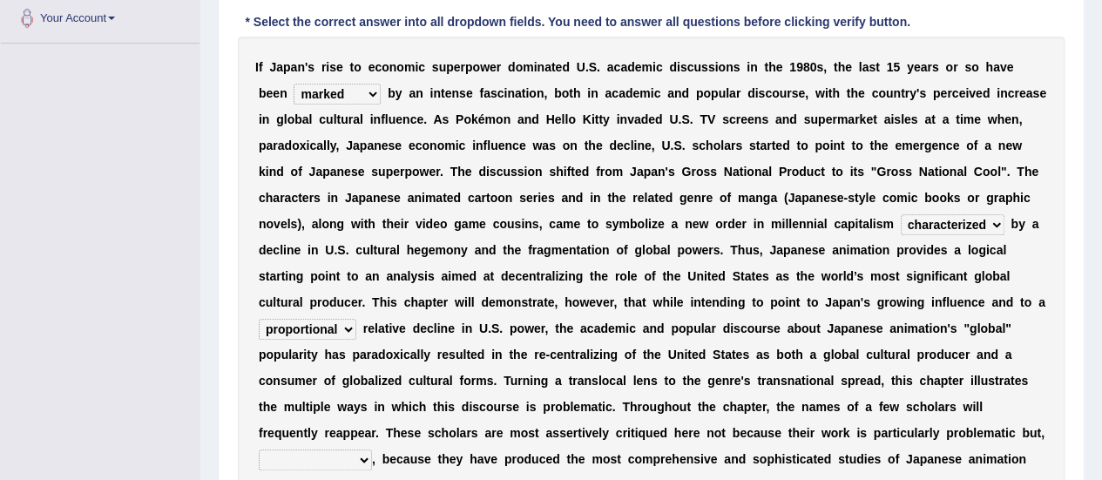
click at [259, 319] on select "concomitant discrete proportional legitimate" at bounding box center [308, 329] width 98 height 21
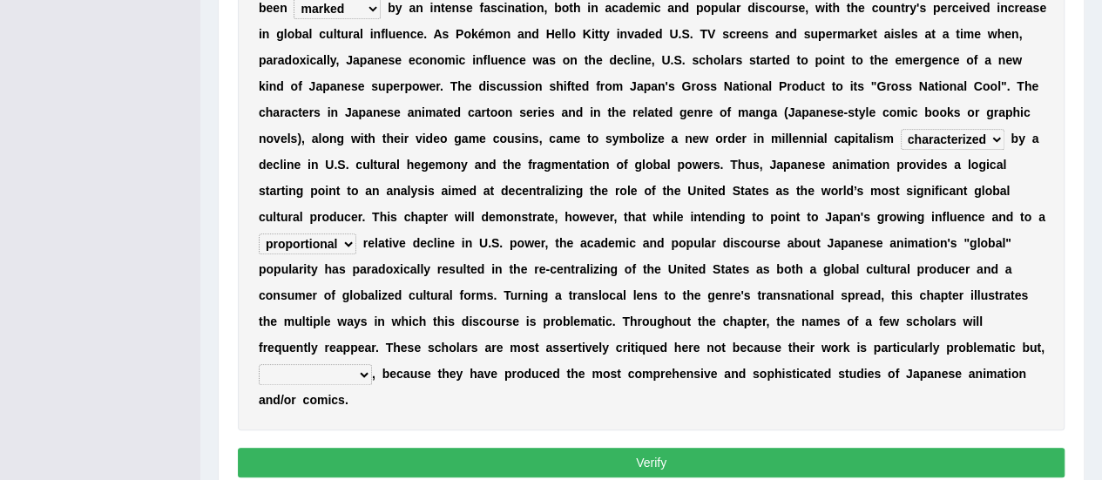
scroll to position [488, 0]
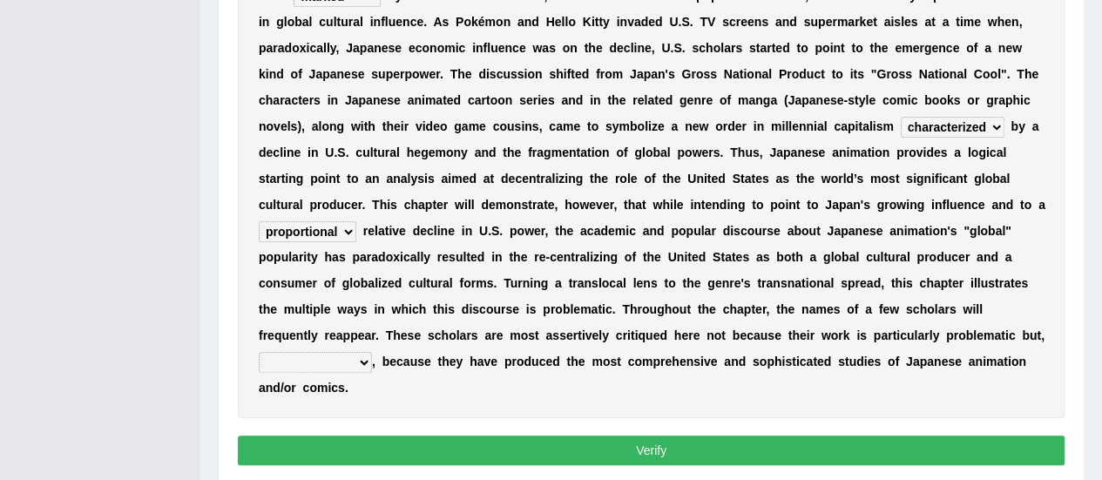
click at [338, 359] on select "however on the contrary in addition on the whole" at bounding box center [315, 362] width 113 height 21
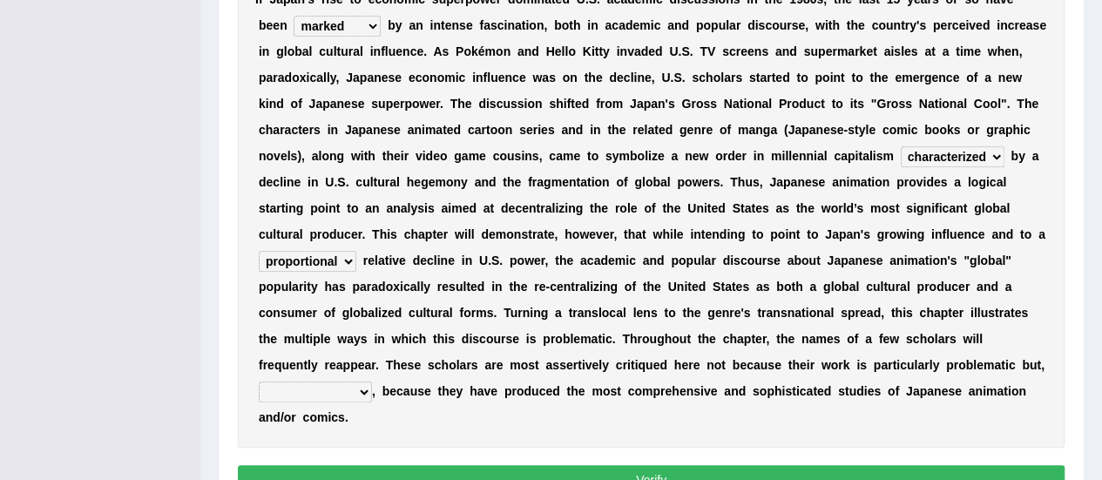
scroll to position [549, 0]
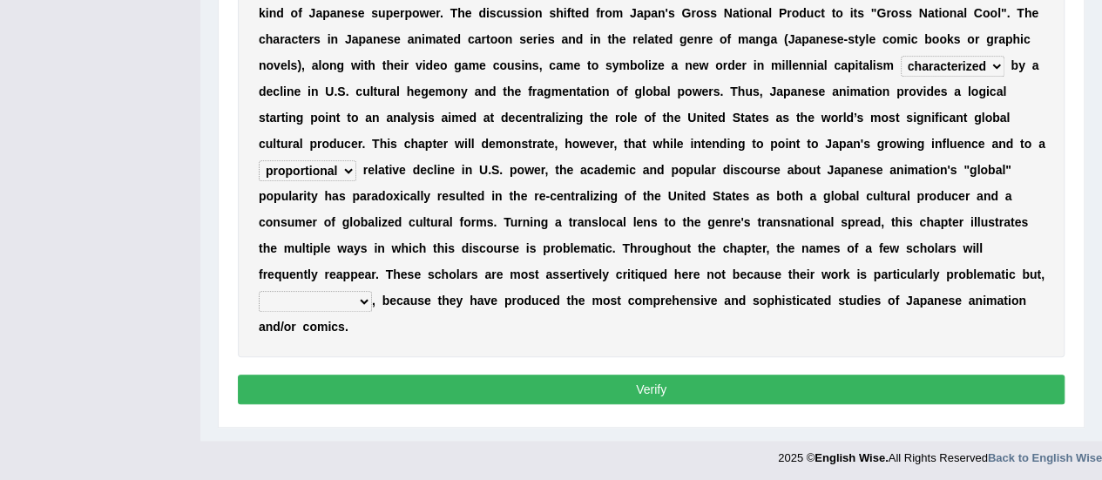
click at [328, 306] on select "however on the contrary in addition on the whole" at bounding box center [315, 301] width 113 height 21
select select "on the contrary"
click at [259, 291] on select "however on the contrary in addition on the whole" at bounding box center [315, 301] width 113 height 21
click at [404, 375] on button "Verify" at bounding box center [651, 390] width 827 height 30
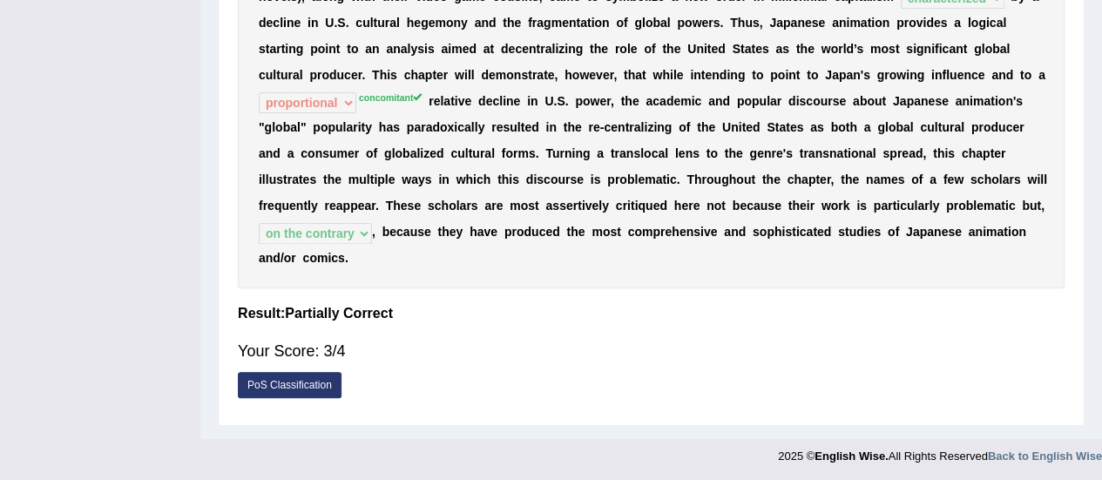
scroll to position [0, 0]
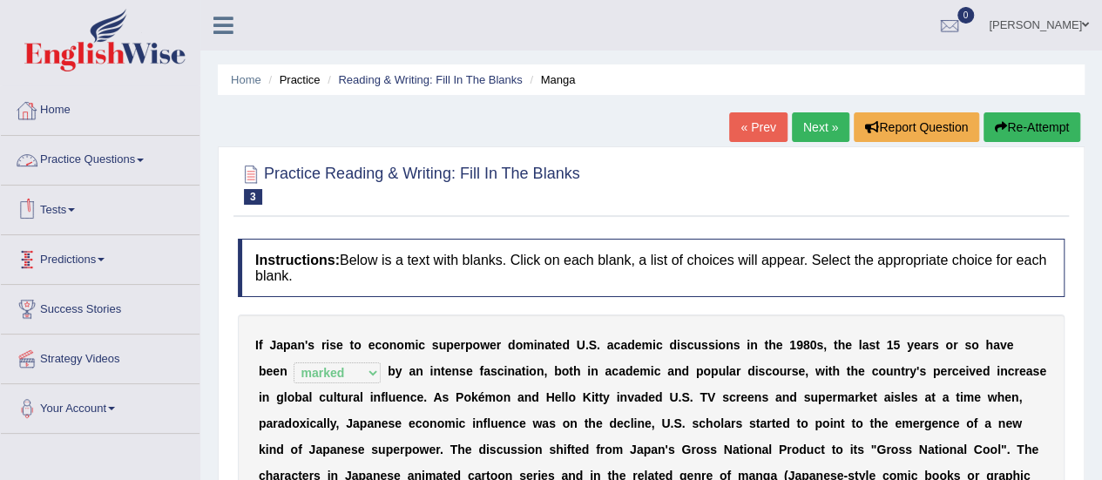
click at [111, 154] on link "Practice Questions" at bounding box center [100, 158] width 199 height 44
